Goal: Task Accomplishment & Management: Manage account settings

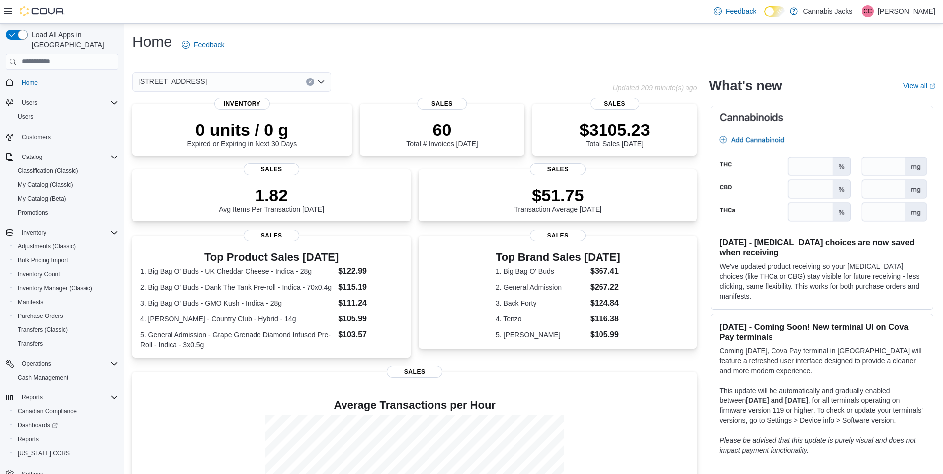
click at [909, 7] on p "[PERSON_NAME]" at bounding box center [906, 11] width 57 height 12
click at [875, 98] on span "Sign Out" at bounding box center [871, 97] width 27 height 10
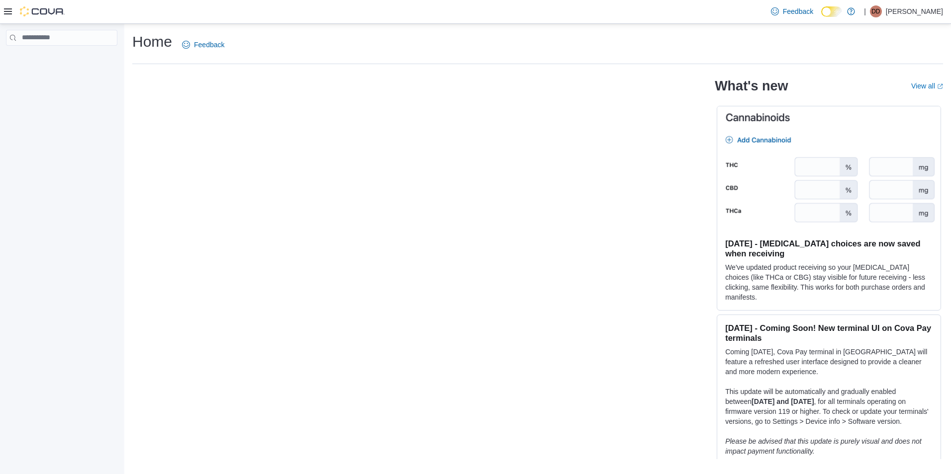
click at [5, 12] on icon at bounding box center [8, 11] width 8 height 8
